Goal: Task Accomplishment & Management: Manage account settings

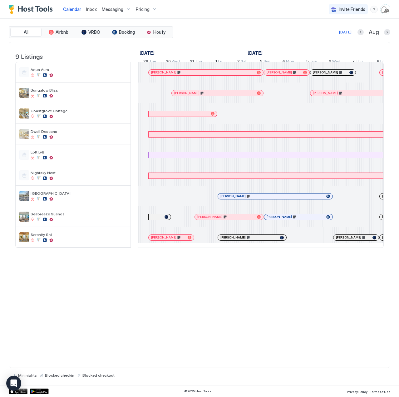
scroll to position [0, 314]
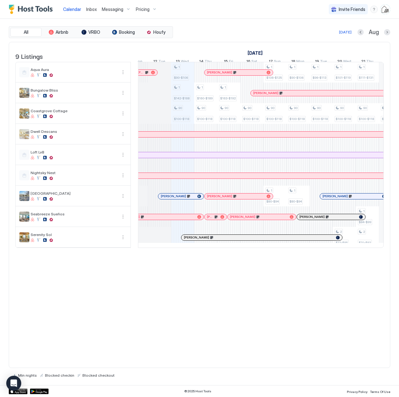
click at [90, 9] on span "Inbox" at bounding box center [91, 9] width 11 height 5
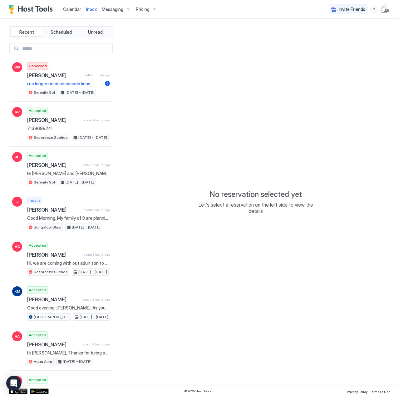
type textarea "*"
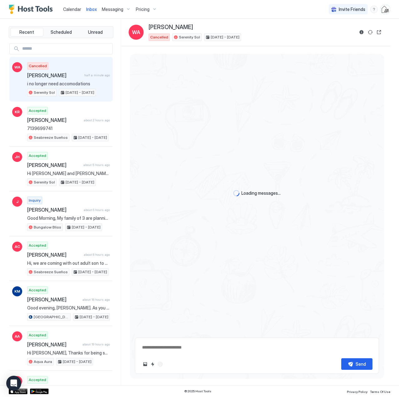
scroll to position [257, 0]
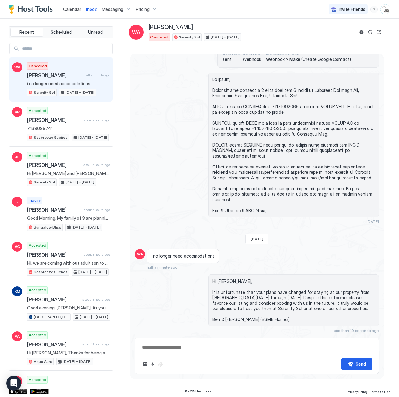
click at [67, 81] on span "i no longer need accomodations" at bounding box center [68, 84] width 83 height 6
click at [71, 9] on span "Calendar" at bounding box center [72, 9] width 18 height 5
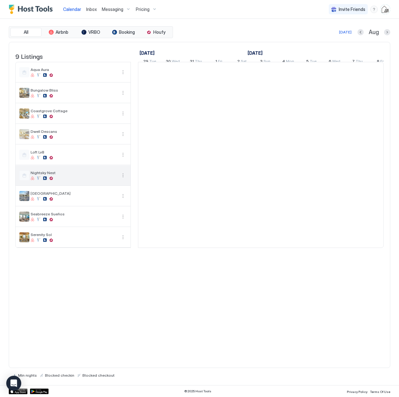
scroll to position [0, 347]
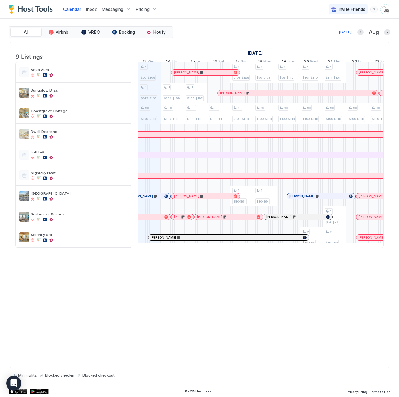
drag, startPoint x: 22, startPoint y: 307, endPoint x: 26, endPoint y: 294, distance: 13.4
click at [22, 307] on div "9 Listings [DATE] [DATE] [DATE] 29 Tue 30 Wed 31 Thu 1 Fri 2 Sat 3 Sun 4 Mon 5 …" at bounding box center [200, 205] width 382 height 326
click at [87, 8] on span "Inbox" at bounding box center [91, 9] width 11 height 5
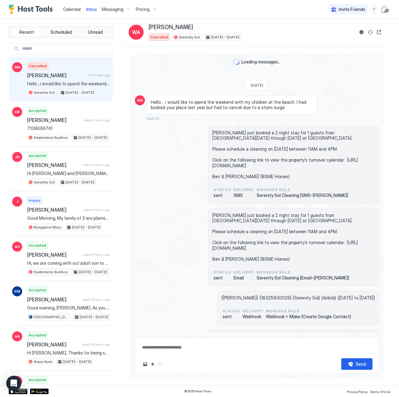
scroll to position [257, 0]
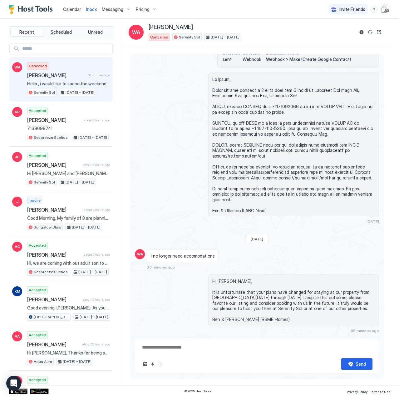
click at [72, 8] on span "Calendar" at bounding box center [72, 9] width 18 height 5
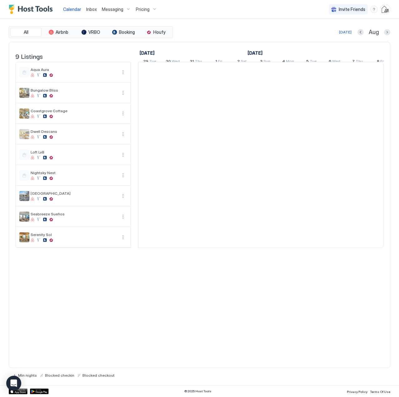
scroll to position [0, 347]
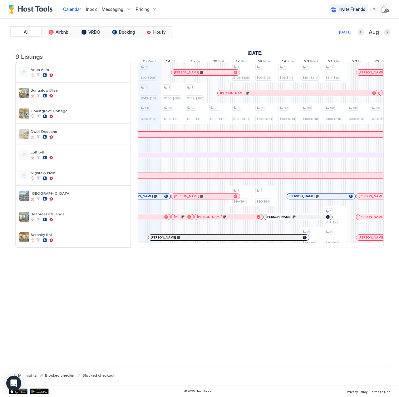
click at [88, 10] on span "Inbox" at bounding box center [91, 9] width 11 height 5
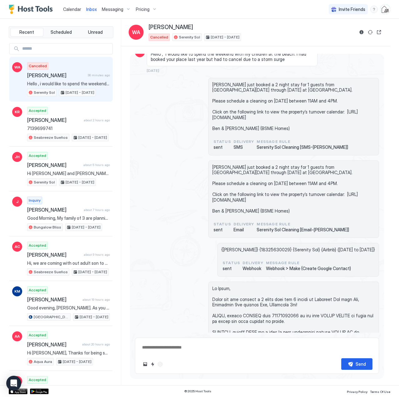
scroll to position [257, 0]
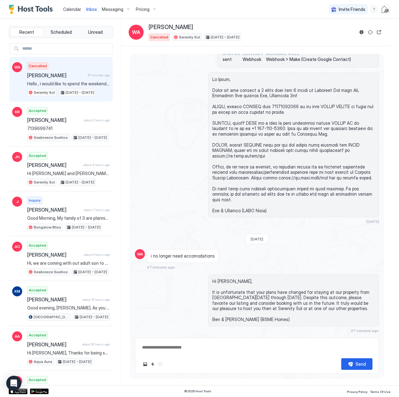
click at [73, 6] on link "Calendar" at bounding box center [72, 9] width 18 height 7
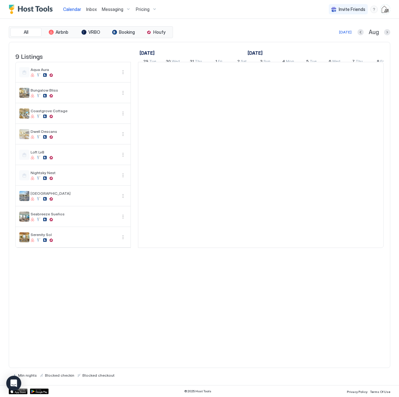
scroll to position [0, 347]
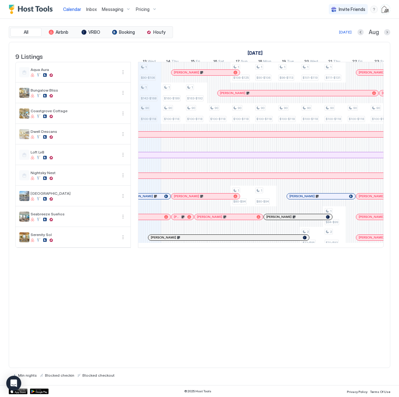
click at [94, 10] on span "Inbox" at bounding box center [91, 9] width 11 height 5
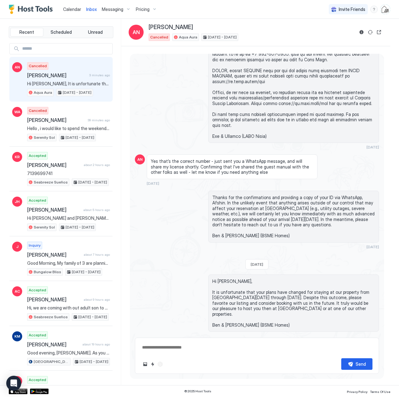
scroll to position [355, 0]
